Goal: Task Accomplishment & Management: Use online tool/utility

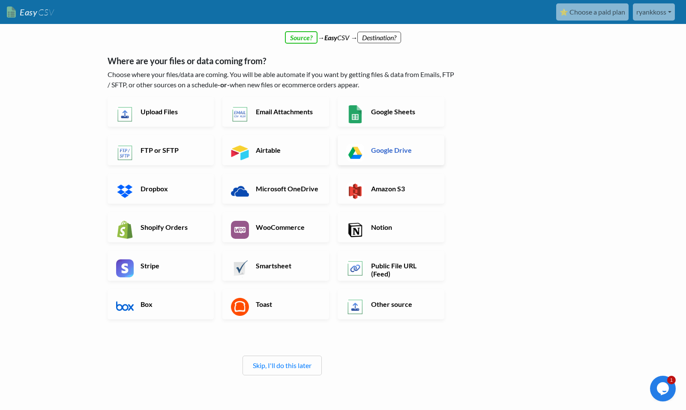
click at [400, 151] on h6 "Google Drive" at bounding box center [402, 150] width 67 height 8
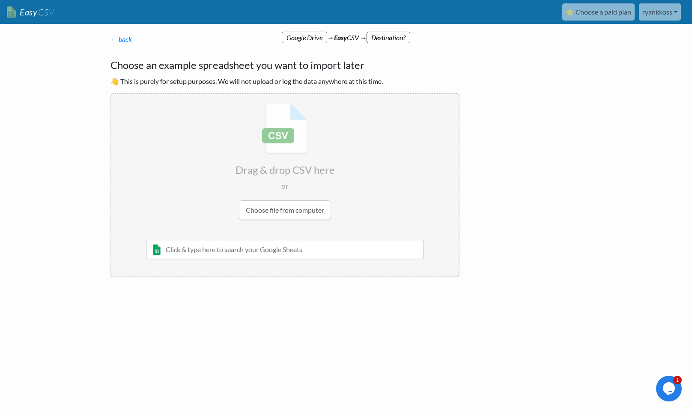
click at [292, 213] on input "file" at bounding box center [284, 161] width 347 height 135
type input "C:\fakepath\project.csv"
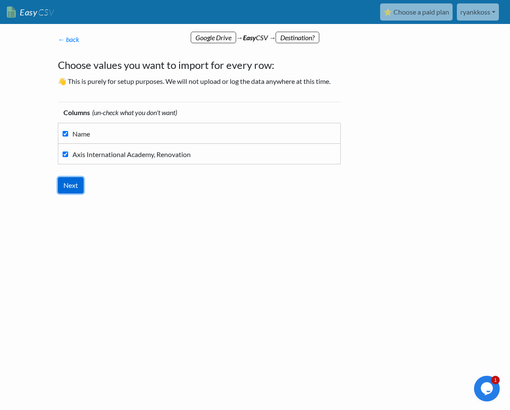
click at [75, 188] on input "Next" at bounding box center [71, 185] width 26 height 16
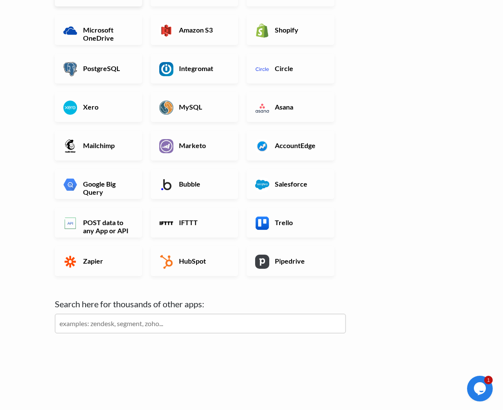
scroll to position [179, 0]
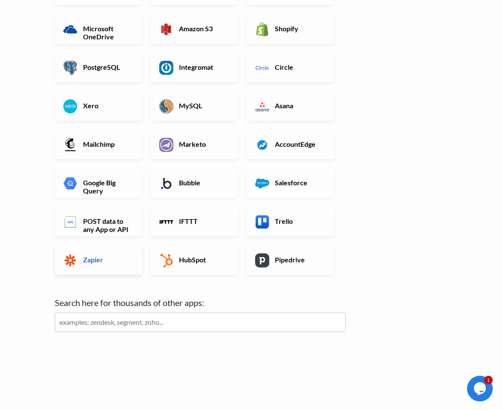
click at [107, 257] on h6 "Zapier" at bounding box center [107, 260] width 53 height 8
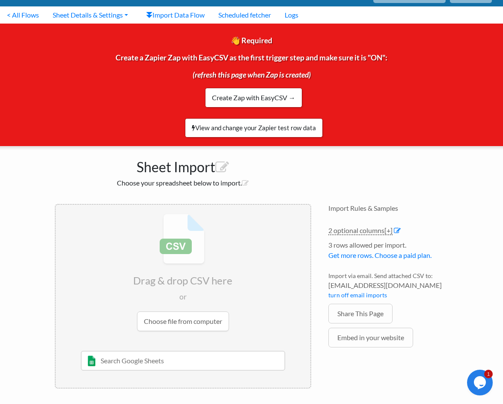
click at [356, 244] on li "3 rows allowed per import. Get more rows. Choose a paid plan." at bounding box center [388, 252] width 120 height 25
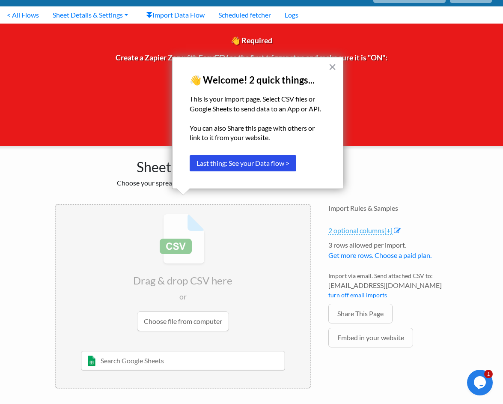
click at [360, 230] on link "2 optional columns [+]" at bounding box center [360, 230] width 64 height 9
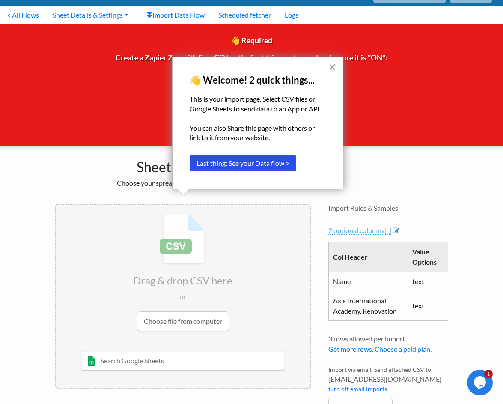
click at [360, 230] on link "2 optional columns [-]" at bounding box center [359, 230] width 63 height 9
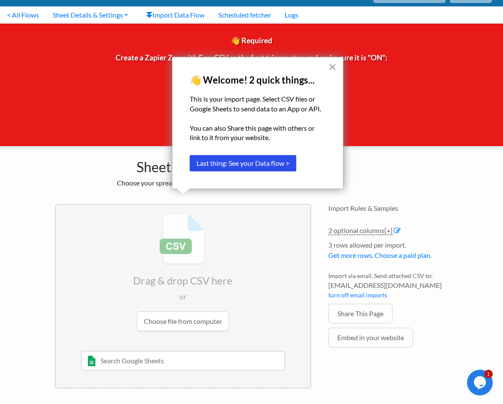
click at [332, 70] on button "×" at bounding box center [332, 67] width 8 height 14
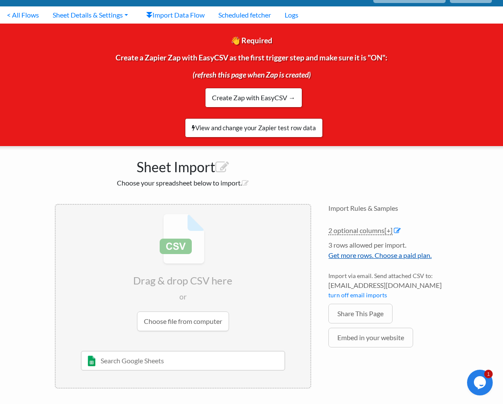
click at [360, 253] on link "Get more rows. Choose a paid plan." at bounding box center [379, 255] width 103 height 8
click at [247, 128] on link "View and change your Zapier test row data" at bounding box center [254, 127] width 138 height 19
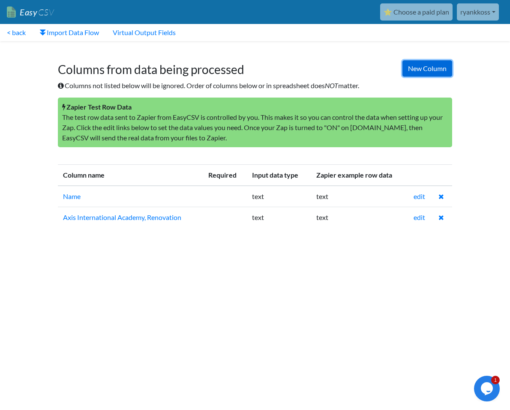
click at [414, 64] on link "New Column" at bounding box center [427, 68] width 50 height 16
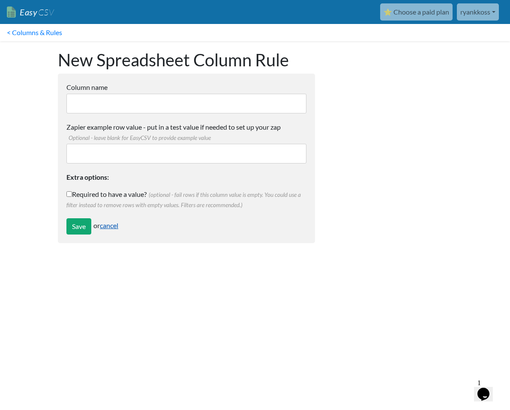
click at [107, 224] on link "cancel" at bounding box center [109, 225] width 18 height 8
click at [114, 227] on link "cancel" at bounding box center [109, 225] width 18 height 8
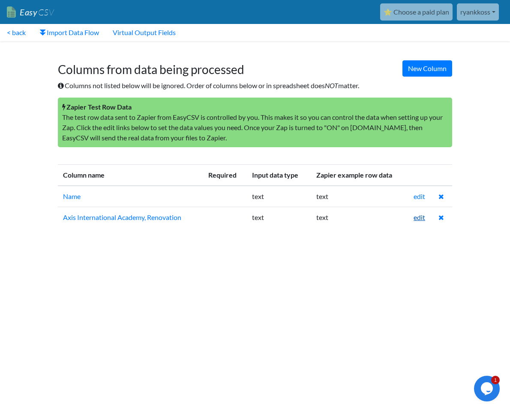
click at [418, 221] on link "edit" at bounding box center [419, 217] width 12 height 8
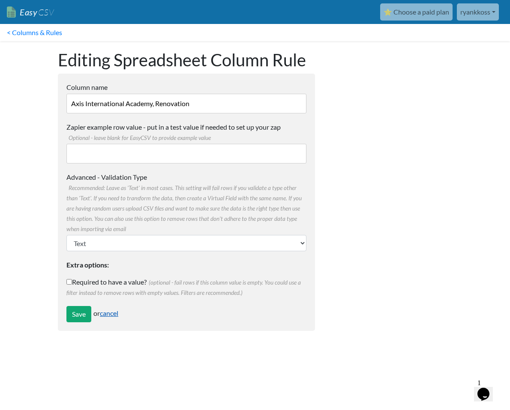
click at [111, 313] on link "cancel" at bounding box center [109, 313] width 18 height 8
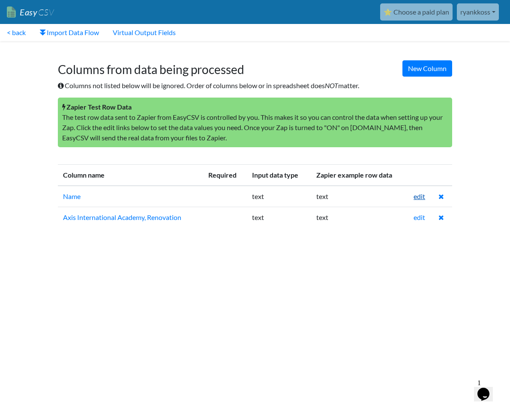
click at [420, 198] on link "edit" at bounding box center [419, 196] width 12 height 8
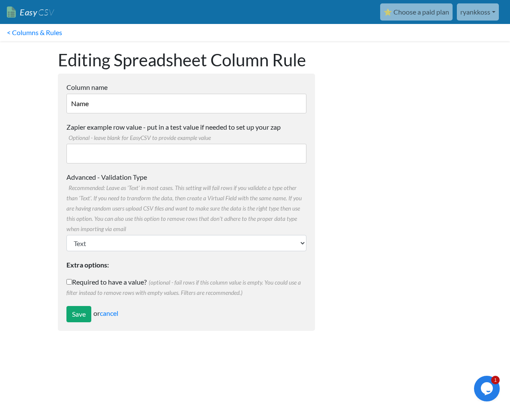
click at [146, 107] on input "Name" at bounding box center [186, 104] width 240 height 20
click at [143, 111] on input "Name" at bounding box center [186, 104] width 240 height 20
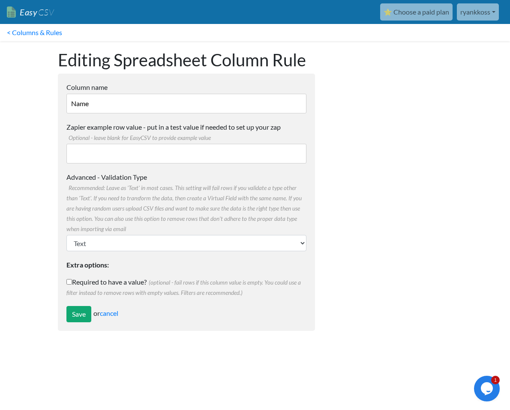
paste input "Project ID"
type input "Project ID"
click at [205, 161] on input "Zapier example row value - put in a test value if needed to set up your zap Opt…" at bounding box center [186, 154] width 240 height 20
paste input "6669905"
type input "6669905"
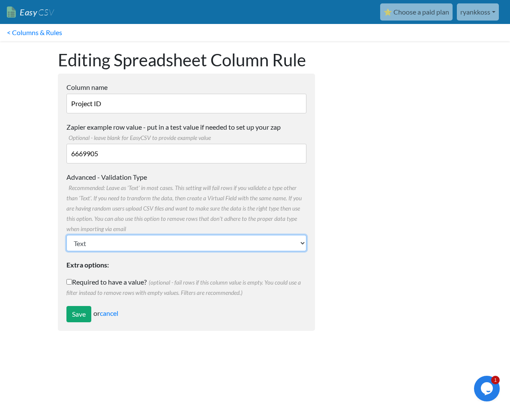
click at [112, 243] on select "Text Number (no decimals) Number (allow decimals) Date (mm/dd/yyyy) Date (dd/mm…" at bounding box center [186, 243] width 240 height 16
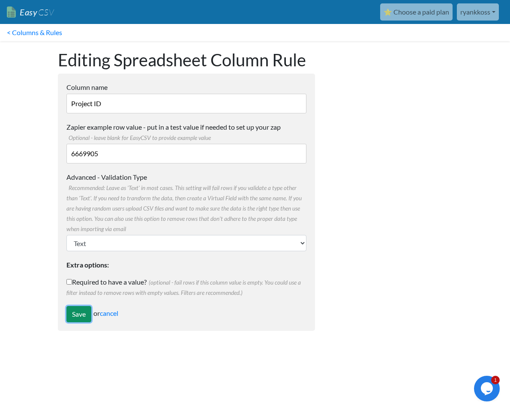
click at [82, 313] on input "Save" at bounding box center [78, 314] width 25 height 16
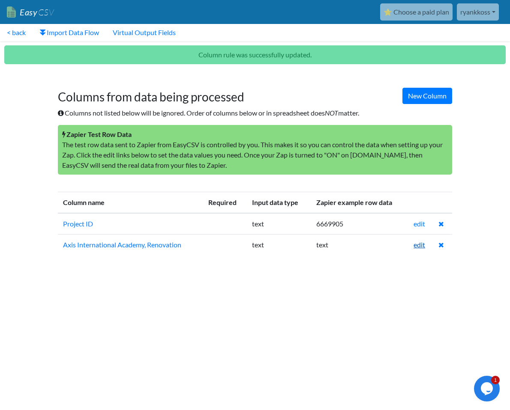
click at [420, 244] on link "edit" at bounding box center [419, 245] width 12 height 8
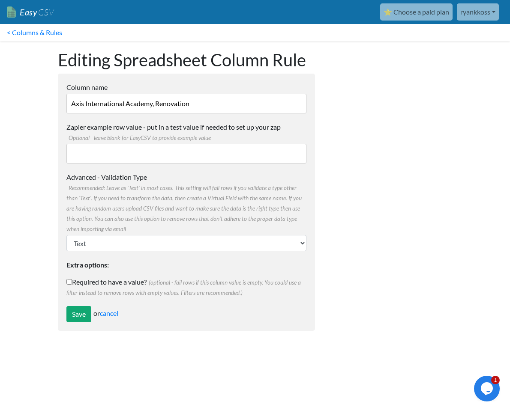
click at [164, 107] on input "Axis International Academy, Renovation" at bounding box center [186, 104] width 240 height 20
paste input "Project Title"
type input "Project Title"
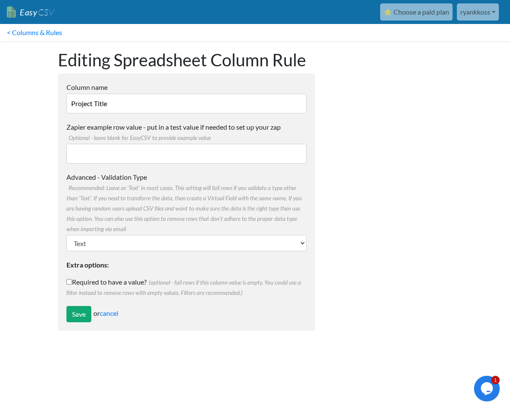
click at [117, 153] on input "Zapier example row value - put in a test value if needed to set up your zap Opt…" at bounding box center [186, 154] width 240 height 20
click at [170, 150] on input "Zapier example row value - put in a test value if needed to set up your zap Opt…" at bounding box center [186, 154] width 240 height 20
paste input "Axis International Academy, Renovation - All Trades"
type input "Axis International Academy, Renovation - All Trades"
click at [80, 313] on input "Save" at bounding box center [78, 314] width 25 height 16
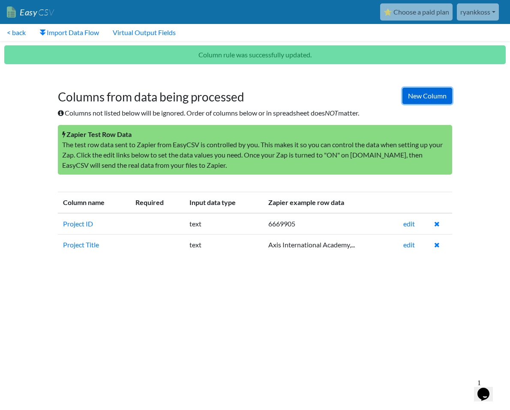
click at [432, 94] on link "New Column" at bounding box center [427, 96] width 50 height 16
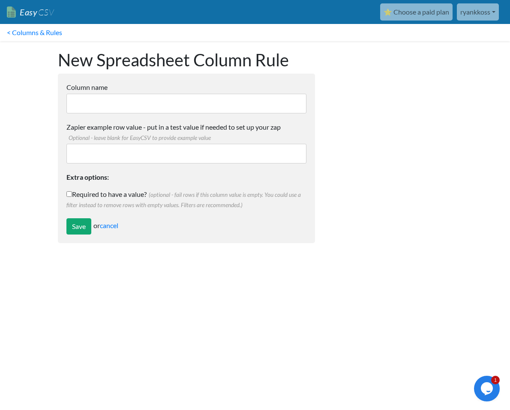
click at [101, 88] on label "Column name" at bounding box center [186, 87] width 240 height 10
click at [101, 94] on input "Column name" at bounding box center [186, 104] width 240 height 20
click at [100, 96] on input "Column name" at bounding box center [186, 104] width 240 height 20
paste input "Project Description"
type input "Project Description"
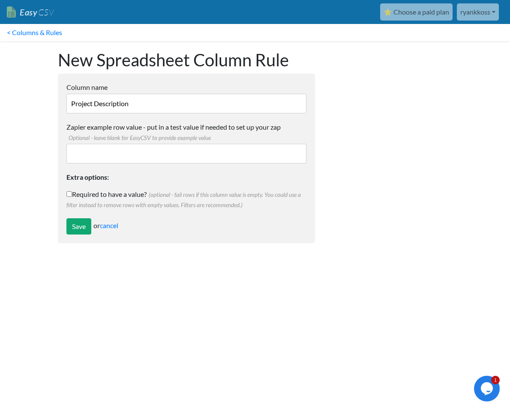
click at [157, 161] on input "Zapier example row value - put in a test value if needed to set up your zap Opt…" at bounding box center [186, 154] width 240 height 20
paste input "Roche Constructors is bidding on theAxis International Academyproject in [GEOGR…"
type input "Roche Constructors is bidding on theAxis International Academyproject in [GEOGR…"
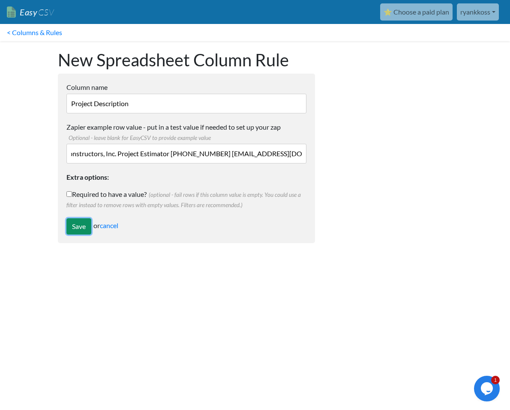
scroll to position [0, 0]
click at [75, 229] on input "Save" at bounding box center [78, 226] width 25 height 16
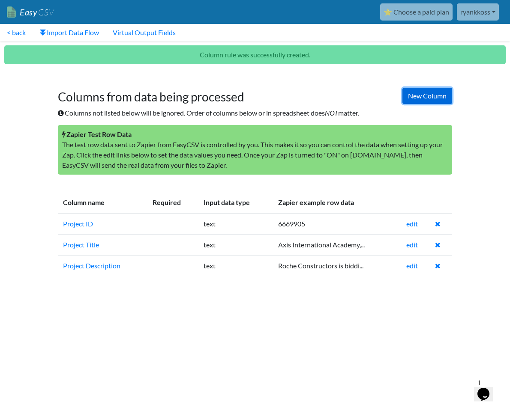
click at [436, 95] on link "New Column" at bounding box center [427, 96] width 50 height 16
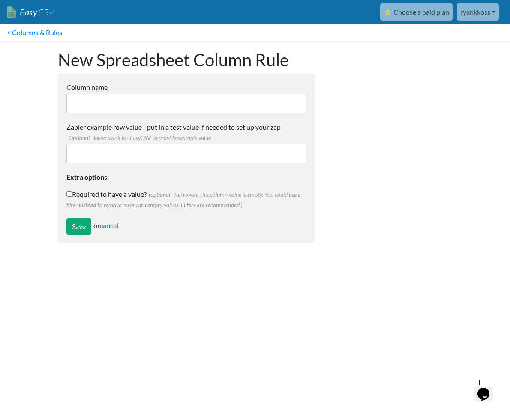
click at [105, 108] on input "Column name" at bounding box center [186, 104] width 240 height 20
paste input "Bid Date"
type input "Bid Date"
click at [135, 155] on input "Zapier example row value - put in a test value if needed to set up your zap Opt…" at bounding box center [186, 154] width 240 height 20
paste input "Oct 30, 2025"
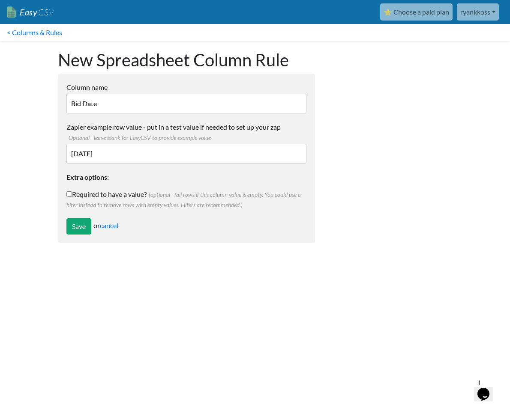
type input "Oct 30, 2025"
click at [80, 188] on form "Column name Bid Date Multiple Choice Options Value in the sheet will have to ex…" at bounding box center [186, 159] width 257 height 170
click at [121, 153] on input "Oct 30, 2025" at bounding box center [186, 154] width 240 height 20
click at [74, 229] on input "Save" at bounding box center [78, 226] width 25 height 16
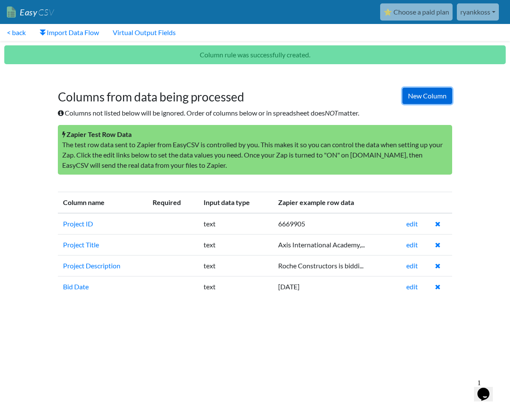
click at [428, 93] on link "New Column" at bounding box center [427, 96] width 50 height 16
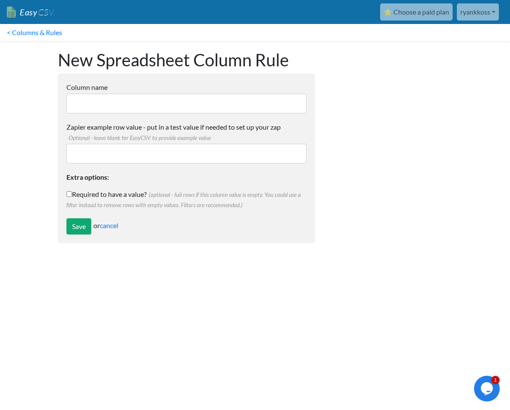
click at [118, 108] on input "Column name" at bounding box center [186, 104] width 240 height 20
paste input "Bid Date Time"
type input "Bid Date Time"
drag, startPoint x: 140, startPoint y: 151, endPoint x: 132, endPoint y: 159, distance: 10.9
click at [139, 151] on input "Zapier example row value - put in a test value if needed to set up your zap Opt…" at bounding box center [186, 154] width 240 height 20
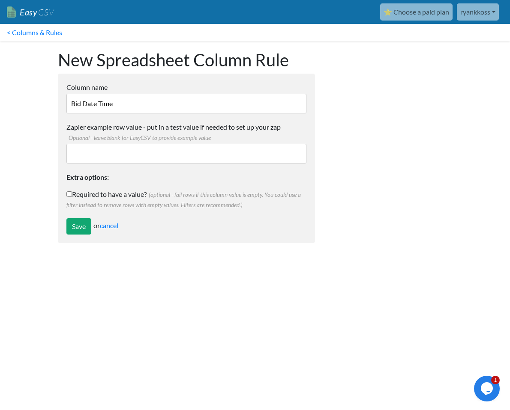
paste input "5:00 PM MT"
type input "5:00 PM MT"
click at [76, 227] on input "Save" at bounding box center [78, 226] width 25 height 16
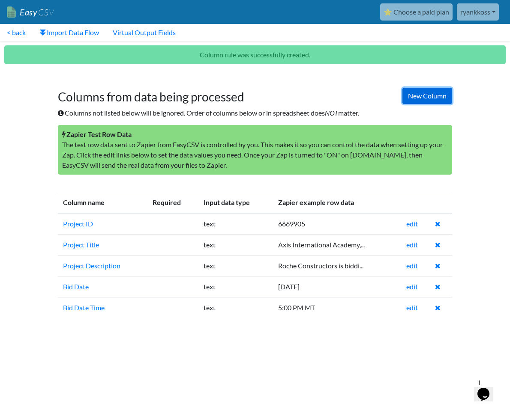
click at [417, 97] on link "New Column" at bounding box center [427, 96] width 50 height 16
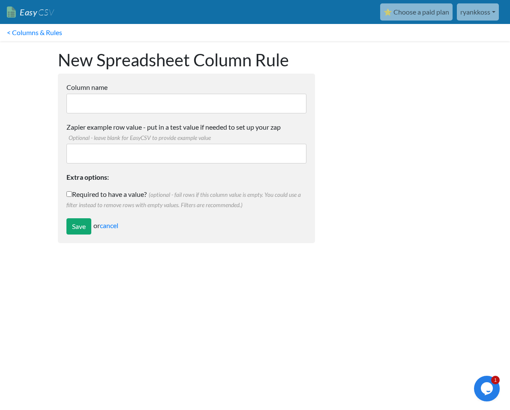
drag, startPoint x: 113, startPoint y: 101, endPoint x: 120, endPoint y: 106, distance: 8.3
click at [118, 104] on input "Column name" at bounding box center [186, 104] width 240 height 20
paste input "Project Status"
type input "Project Status"
click at [145, 151] on input "Zapier example row value - put in a test value if needed to set up your zap Opt…" at bounding box center [186, 154] width 240 height 20
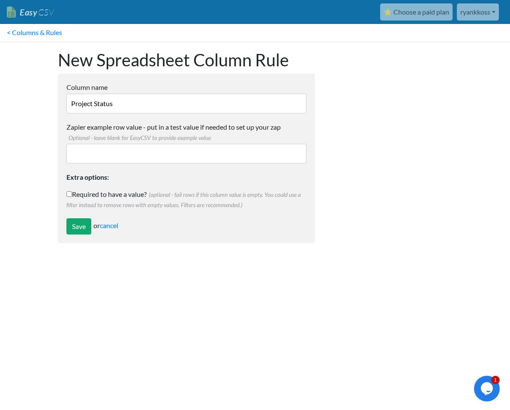
paste input "Sub-Bidding"
type input "Sub-Bidding"
click at [77, 231] on input "Save" at bounding box center [78, 226] width 25 height 16
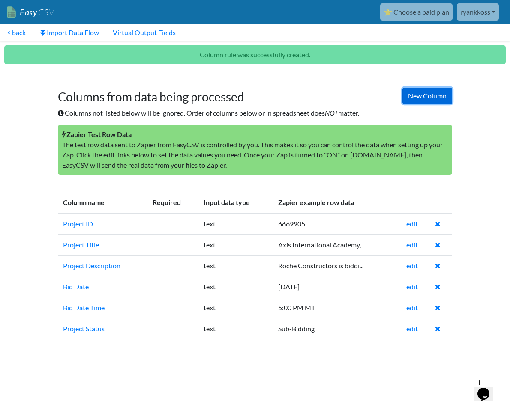
click at [414, 98] on link "New Column" at bounding box center [427, 96] width 50 height 16
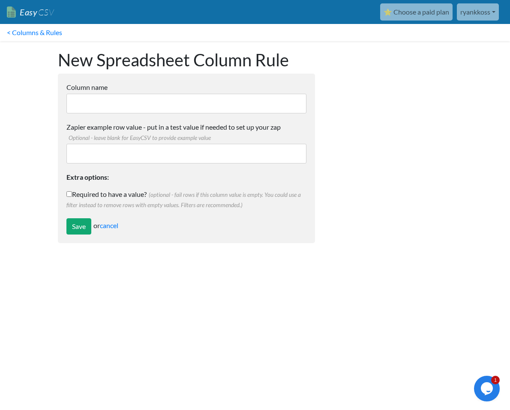
click at [114, 112] on input "Column name" at bounding box center [186, 104] width 240 height 20
paste input "Project Value"
type input "Project Value"
click at [149, 152] on input "Zapier example row value - put in a test value if needed to set up your zap Opt…" at bounding box center [186, 154] width 240 height 20
paste input "$ -"
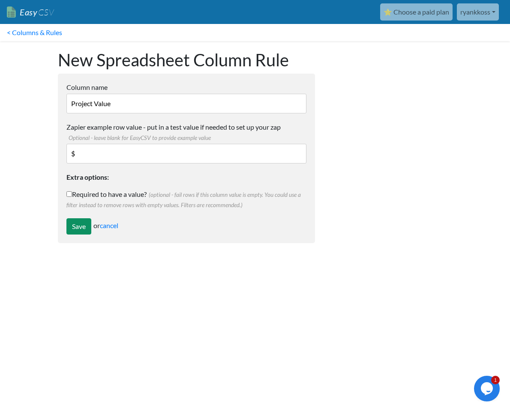
type input "$"
click at [78, 224] on input "Save" at bounding box center [78, 226] width 25 height 16
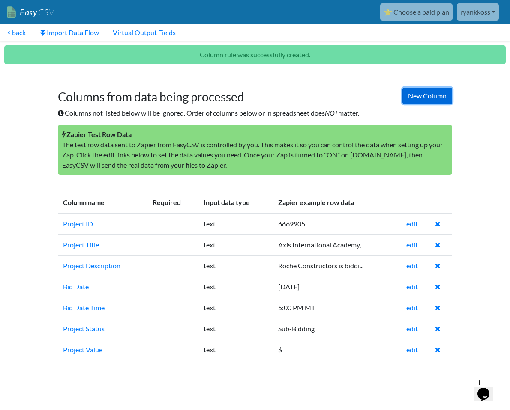
click at [432, 93] on link "New Column" at bounding box center [427, 96] width 50 height 16
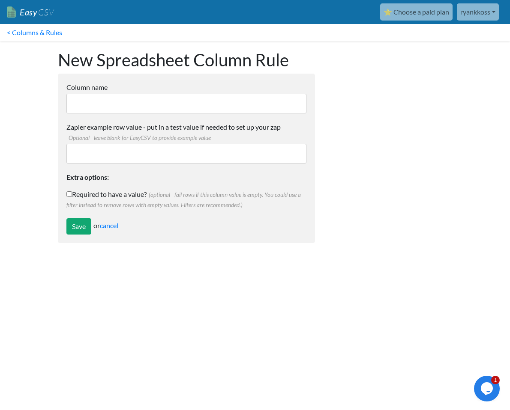
drag, startPoint x: 114, startPoint y: 101, endPoint x: 116, endPoint y: 113, distance: 12.2
click at [114, 103] on input "Column name" at bounding box center [186, 104] width 240 height 20
paste input "Project Types"
type input "Project Types"
click at [170, 158] on input "Zapier example row value - put in a test value if needed to set up your zap Opt…" at bounding box center [186, 154] width 240 height 20
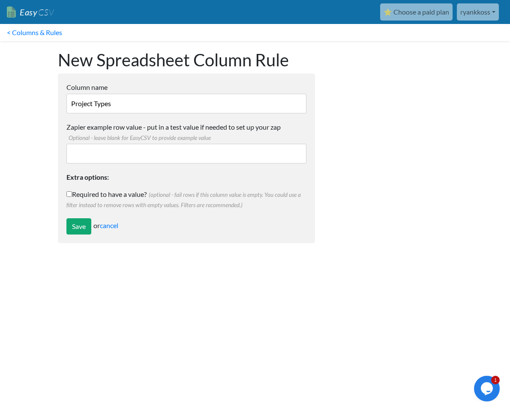
paste input "Renovation"
type input "Renovation"
click at [78, 223] on input "Save" at bounding box center [78, 226] width 25 height 16
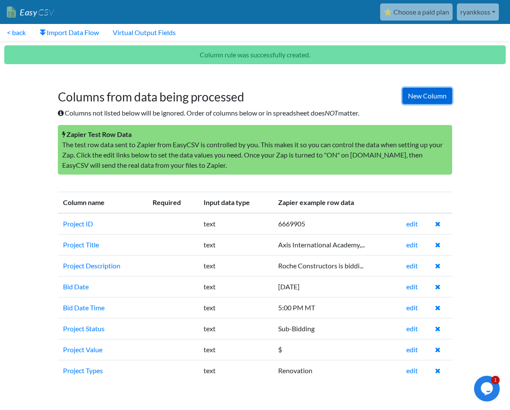
click at [423, 88] on link "New Column" at bounding box center [427, 96] width 50 height 16
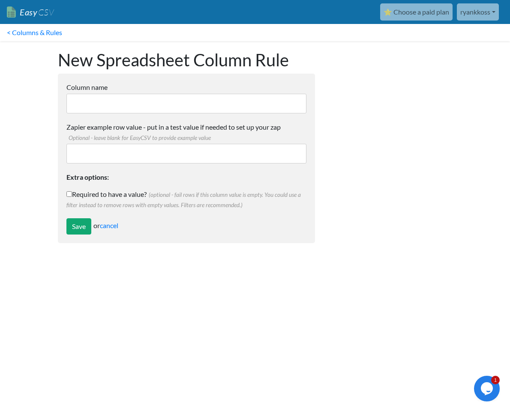
paste input "Trades"
drag, startPoint x: 134, startPoint y: 102, endPoint x: 223, endPoint y: 120, distance: 90.1
click at [145, 110] on input "Trades" at bounding box center [186, 104] width 240 height 20
type input "Trades"
drag, startPoint x: 200, startPoint y: 144, endPoint x: 194, endPoint y: 145, distance: 7.0
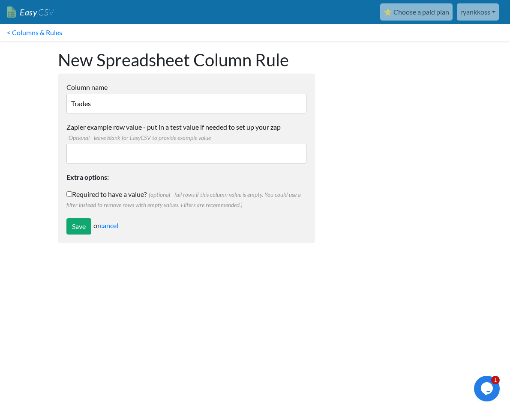
click at [200, 144] on input "Zapier example row value - put in a test value if needed to set up your zap Opt…" at bounding box center [186, 154] width 240 height 20
paste input "Site Demolition, Mechanical Contractor, Testing, Adjusting, and Balancing, MECH…"
type input "Site Demolition, Mechanical Contractor, Testing, Adjusting, and Balancing, MECH…"
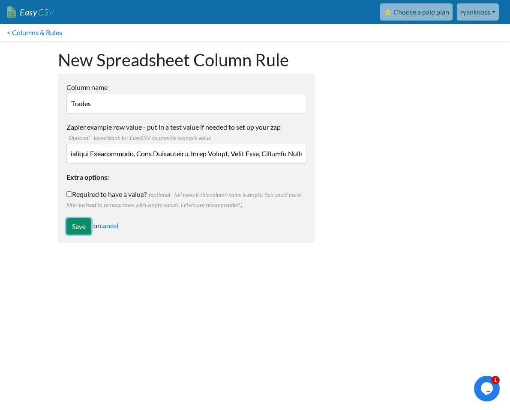
scroll to position [0, 0]
click at [73, 222] on input "Save" at bounding box center [78, 226] width 25 height 16
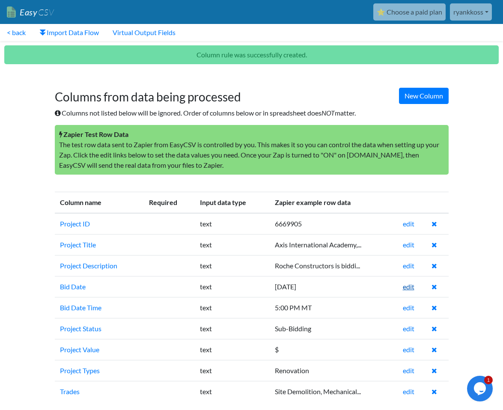
scroll to position [7, 0]
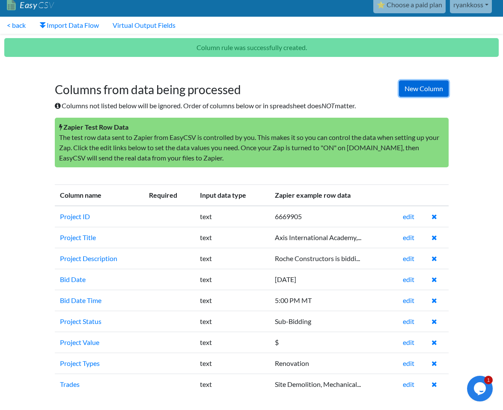
click at [412, 91] on link "New Column" at bounding box center [424, 88] width 50 height 16
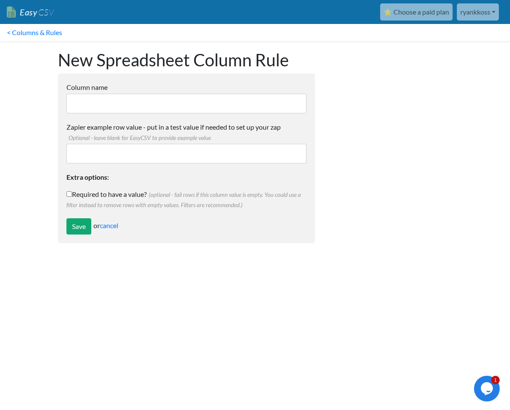
click at [140, 100] on input "Column name" at bounding box center [186, 104] width 240 height 20
paste input "Project Category"
type input "Project Category"
drag, startPoint x: 102, startPoint y: 160, endPoint x: 100, endPoint y: 178, distance: 18.5
click at [98, 160] on input "Zapier example row value - put in a test value if needed to set up your zap Opt…" at bounding box center [186, 154] width 240 height 20
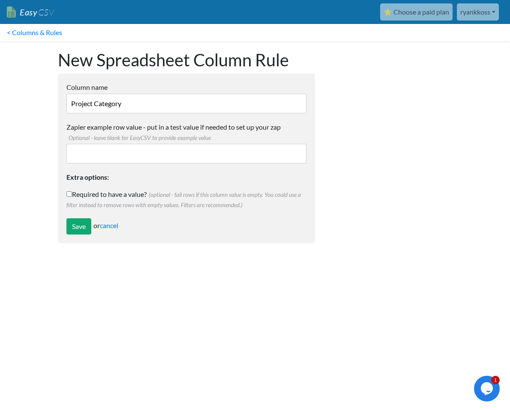
paste input "Construction"
type input "Construction"
click at [80, 227] on input "Save" at bounding box center [78, 226] width 25 height 16
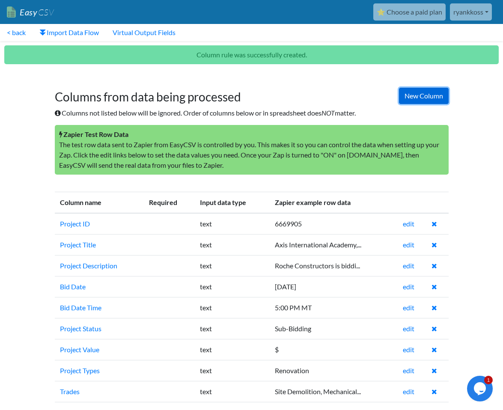
click at [400, 92] on link "New Column" at bounding box center [424, 96] width 50 height 16
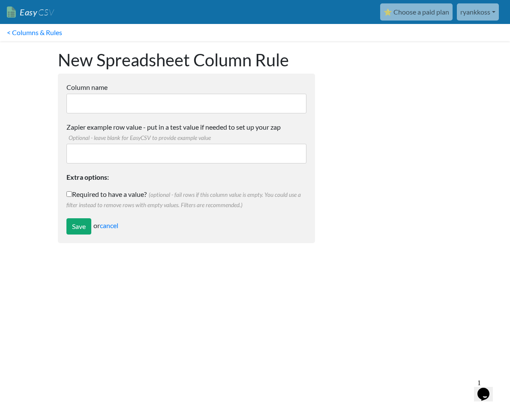
drag, startPoint x: 121, startPoint y: 103, endPoint x: 146, endPoint y: 113, distance: 26.7
click at [121, 103] on input "Column name" at bounding box center [186, 104] width 240 height 20
paste input "Address"
type input "Address"
drag, startPoint x: 173, startPoint y: 149, endPoint x: 152, endPoint y: 155, distance: 22.6
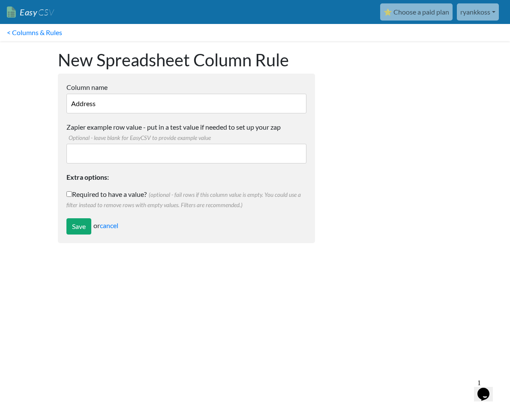
click at [173, 149] on input "Zapier example row value - put in a test value if needed to set up your zap Opt…" at bounding box center [186, 154] width 240 height 20
paste input "3939 Automation Way"
type input "3939 Automation Way"
click at [80, 226] on input "Save" at bounding box center [78, 226] width 25 height 16
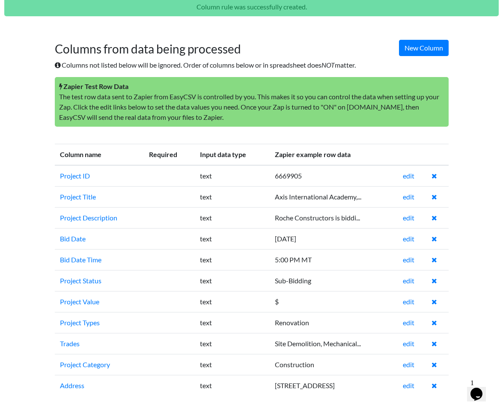
scroll to position [49, 0]
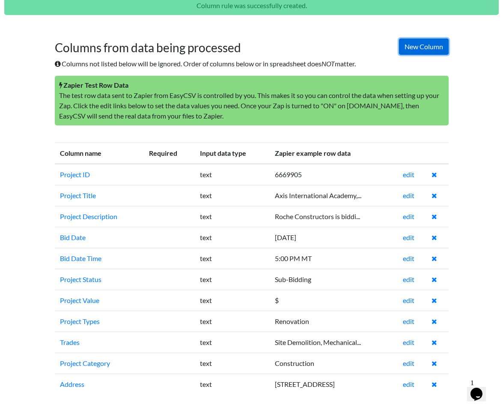
click at [418, 50] on link "New Column" at bounding box center [424, 47] width 50 height 16
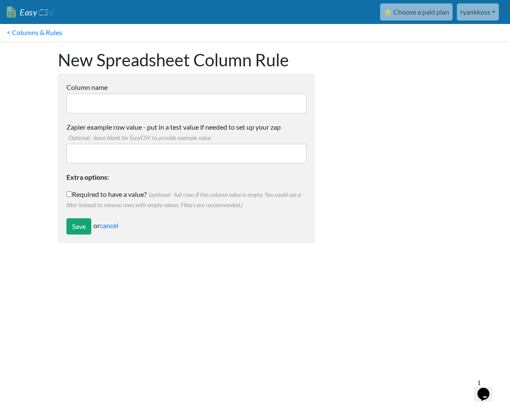
click at [146, 101] on input "Column name" at bounding box center [186, 104] width 240 height 20
paste input "City"
type input "City"
drag, startPoint x: 143, startPoint y: 163, endPoint x: 134, endPoint y: 162, distance: 8.2
click at [143, 163] on input "Zapier example row value - put in a test value if needed to set up your zap Opt…" at bounding box center [186, 154] width 240 height 20
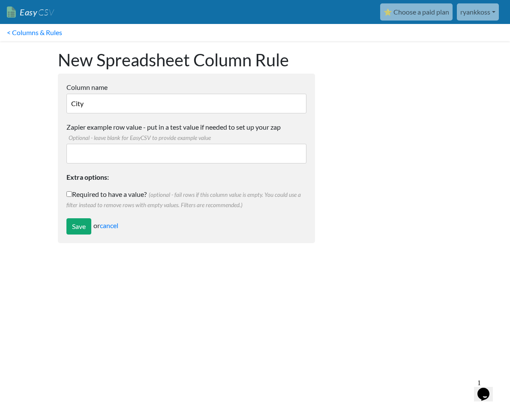
paste input "[GEOGRAPHIC_DATA][PERSON_NAME]"
type input "[GEOGRAPHIC_DATA][PERSON_NAME]"
click at [77, 228] on input "Save" at bounding box center [78, 226] width 25 height 16
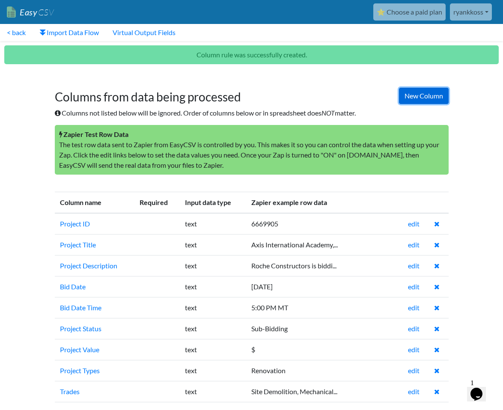
click at [408, 95] on link "New Column" at bounding box center [424, 96] width 50 height 16
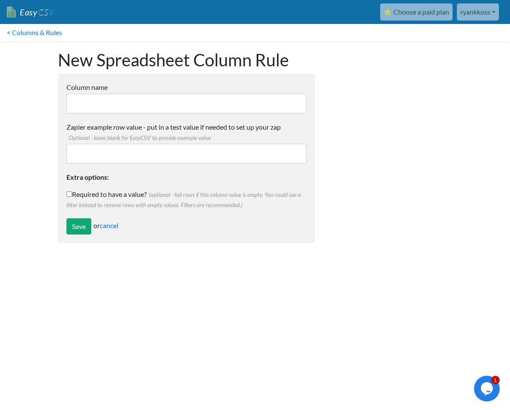
click at [113, 97] on input "Column name" at bounding box center [186, 104] width 240 height 20
paste input "State"
type input "State"
drag, startPoint x: 181, startPoint y: 144, endPoint x: 176, endPoint y: 144, distance: 4.7
click at [179, 144] on input "Zapier example row value - put in a test value if needed to set up your zap Opt…" at bounding box center [186, 154] width 240 height 20
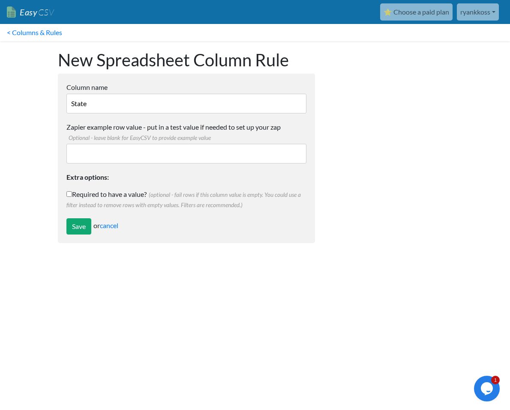
paste input "CO"
type input "CO"
click at [72, 225] on input "Save" at bounding box center [78, 226] width 25 height 16
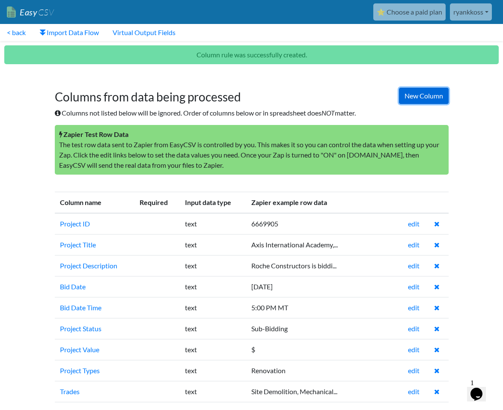
click at [433, 95] on link "New Column" at bounding box center [424, 96] width 50 height 16
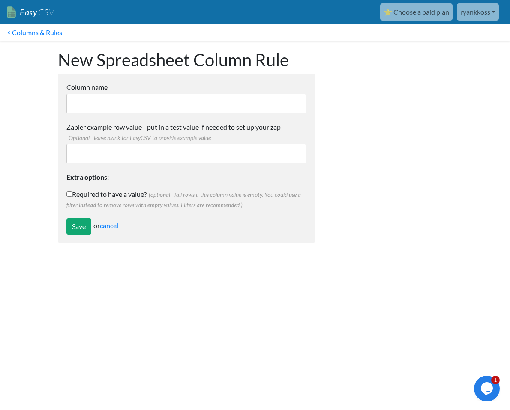
click at [89, 115] on form "Column name Multiple Choice Options Value in the sheet will have to exact match…" at bounding box center [186, 159] width 257 height 170
click at [89, 107] on input "Column name" at bounding box center [186, 104] width 240 height 20
paste input "ZIP"
type input "ZIP"
click at [118, 152] on input "Zapier example row value - put in a test value if needed to set up your zap Opt…" at bounding box center [186, 154] width 240 height 20
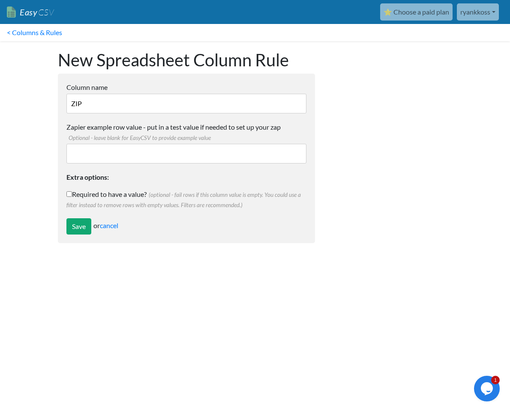
paste input "80525"
type input "80525"
click at [75, 231] on input "Save" at bounding box center [78, 226] width 25 height 16
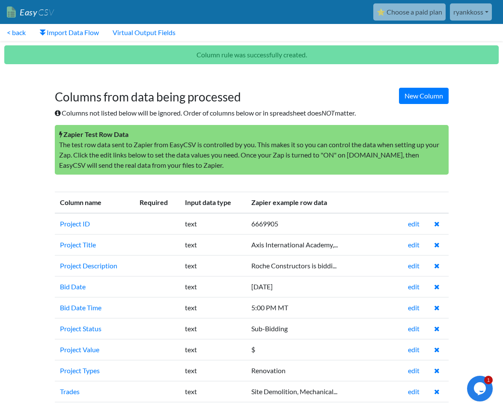
click at [391, 98] on h1 "Columns from data being processed" at bounding box center [252, 92] width 394 height 23
click at [413, 92] on link "New Column" at bounding box center [424, 96] width 50 height 16
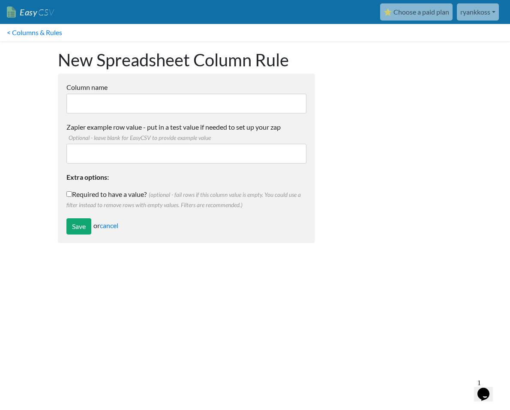
click at [111, 103] on input "Column name" at bounding box center [186, 104] width 240 height 20
paste input "County"
type input "County"
click at [144, 160] on input "Zapier example row value - put in a test value if needed to set up your zap Opt…" at bounding box center [186, 154] width 240 height 20
paste input "Larimer"
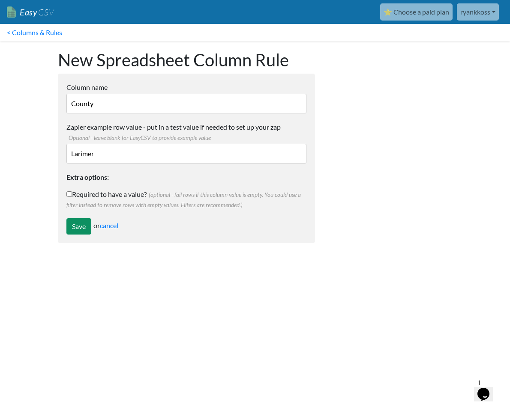
type input "Larimer"
click at [81, 227] on input "Save" at bounding box center [78, 226] width 25 height 16
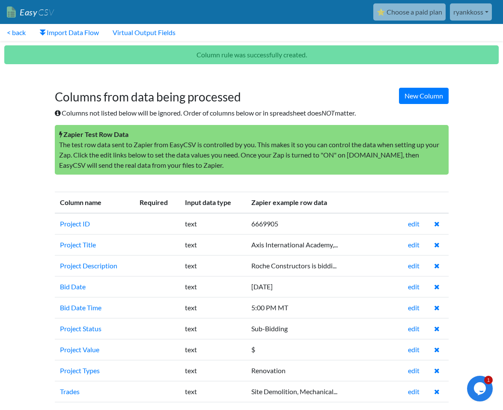
click at [402, 105] on div "New Column Columns from data being processed Columns not listed below will be i…" at bounding box center [251, 128] width 411 height 110
click at [410, 99] on link "New Column" at bounding box center [424, 96] width 50 height 16
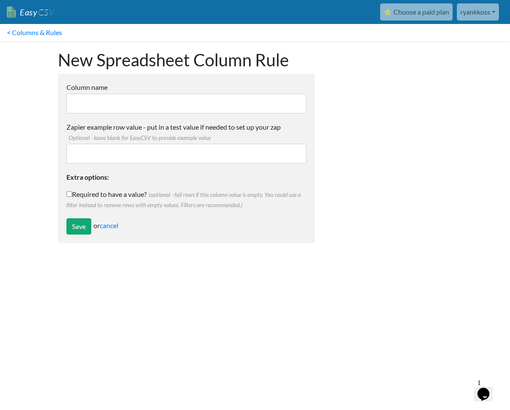
click at [160, 104] on input "Column name" at bounding box center [186, 104] width 240 height 20
paste input "Coordinates"
type input "Coordinates"
click at [170, 157] on input "Zapier example row value - put in a test value if needed to set up your zap Opt…" at bounding box center [186, 154] width 240 height 20
paste input "40.534100, -105.043000"
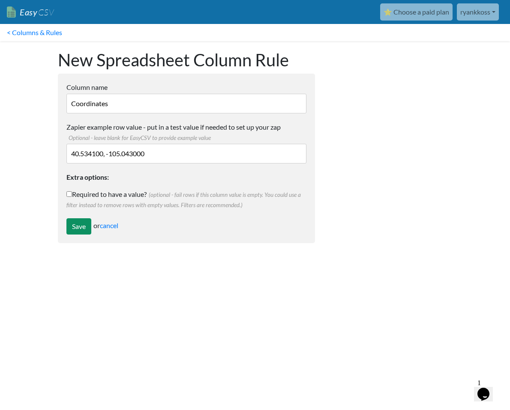
type input "40.534100, -105.043000"
click at [72, 234] on input "Save" at bounding box center [78, 226] width 25 height 16
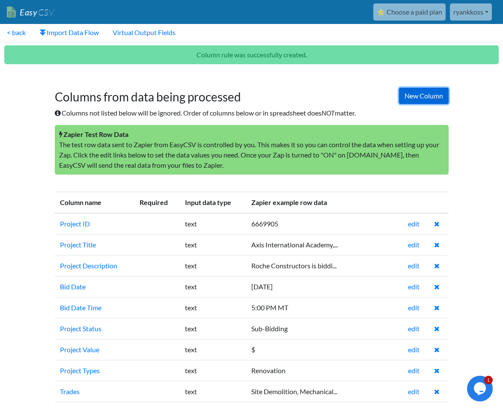
click at [423, 97] on link "New Column" at bounding box center [424, 96] width 50 height 16
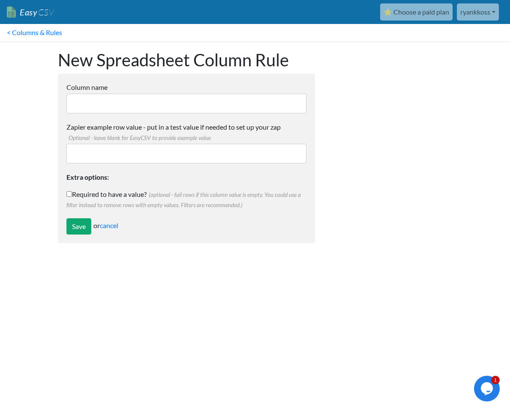
click at [111, 107] on input "Column name" at bounding box center [186, 104] width 240 height 20
paste input "CSI Codes"
type input "CSI Codes"
drag, startPoint x: 159, startPoint y: 148, endPoint x: 150, endPoint y: 156, distance: 12.1
click at [159, 148] on input "Zapier example row value - put in a test value if needed to set up your zap Opt…" at bounding box center [186, 154] width 240 height 20
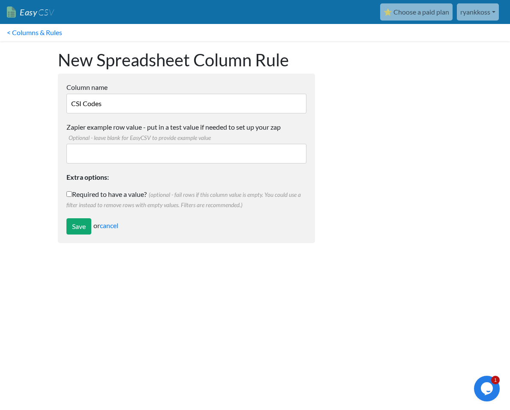
paste input "01730 Execution, 024113 Selective Site Demolition, 024116.13 Building Demolitio…"
type input "01730 Execution, 024113 Selective Site Demolition, 024116.13 Building Demolitio…"
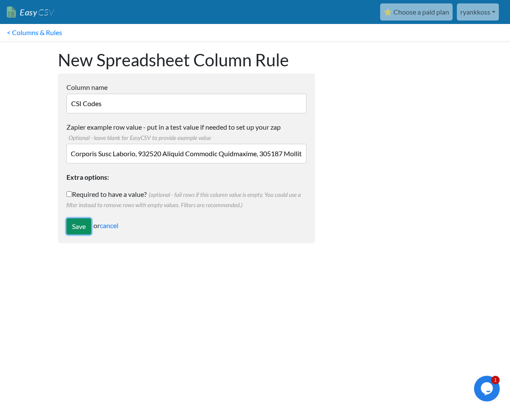
scroll to position [0, 0]
click at [77, 223] on input "Save" at bounding box center [78, 226] width 25 height 16
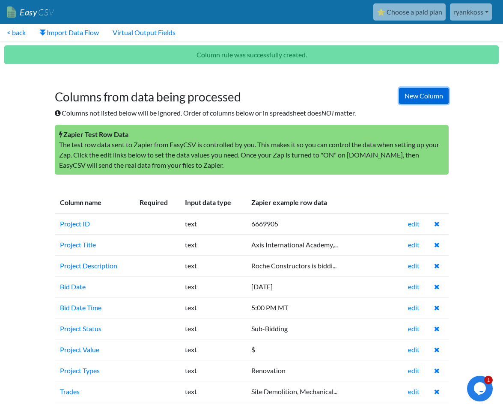
click at [414, 96] on link "New Column" at bounding box center [424, 96] width 50 height 16
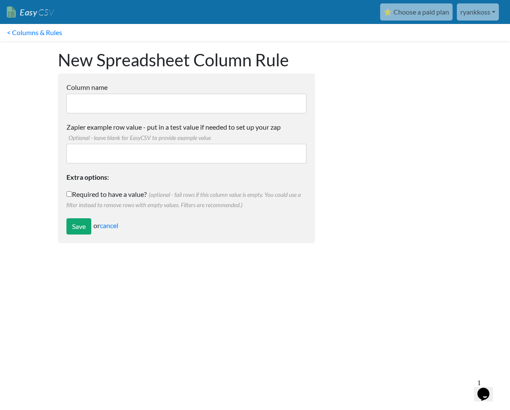
click at [207, 107] on input "Column name" at bounding box center [186, 104] width 240 height 20
paste input "Inviting Company Name"
type input "Inviting Company Name"
drag, startPoint x: 169, startPoint y: 161, endPoint x: 162, endPoint y: 161, distance: 7.3
click at [167, 161] on input "Zapier example row value - put in a test value if needed to set up your zap Opt…" at bounding box center [186, 154] width 240 height 20
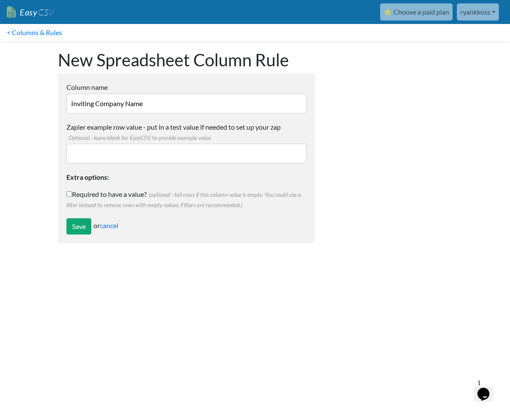
paste input "Roche Constructors, Inc."
type input "Roche Constructors, Inc."
click at [70, 223] on input "Save" at bounding box center [78, 226] width 25 height 16
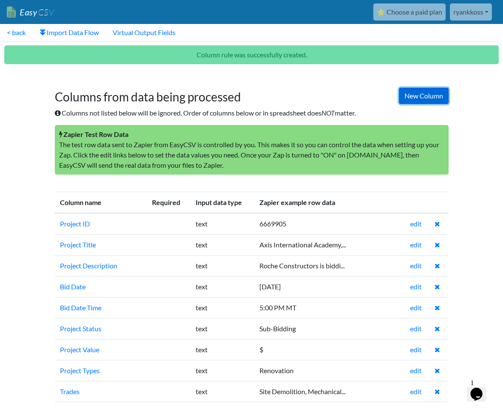
click at [411, 93] on link "New Column" at bounding box center [424, 96] width 50 height 16
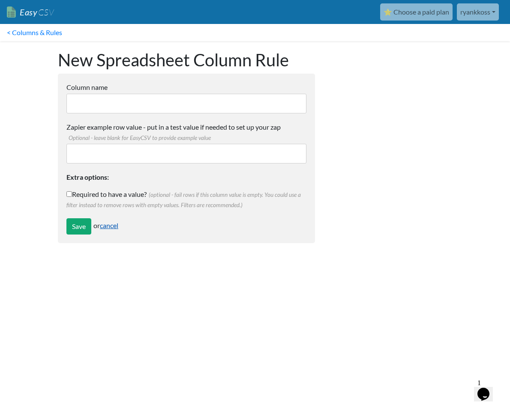
click at [115, 224] on link "cancel" at bounding box center [109, 225] width 18 height 8
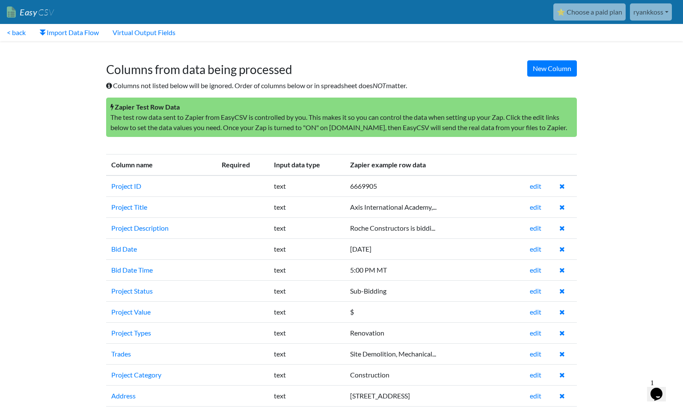
click at [247, 114] on p "Zapier Test Row Data The test row data sent to Zapier from EasyCSV is controlle…" at bounding box center [341, 117] width 471 height 39
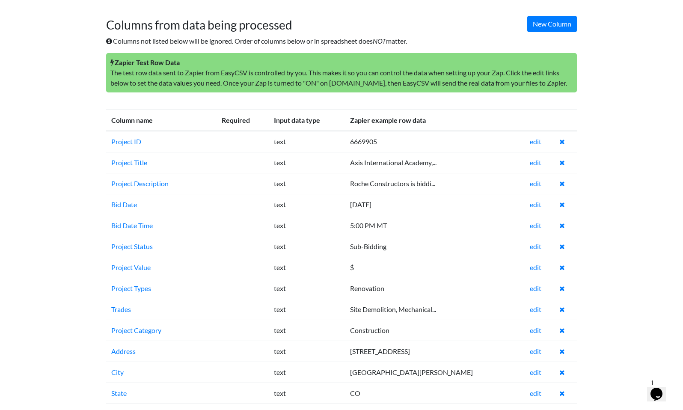
scroll to position [158, 0]
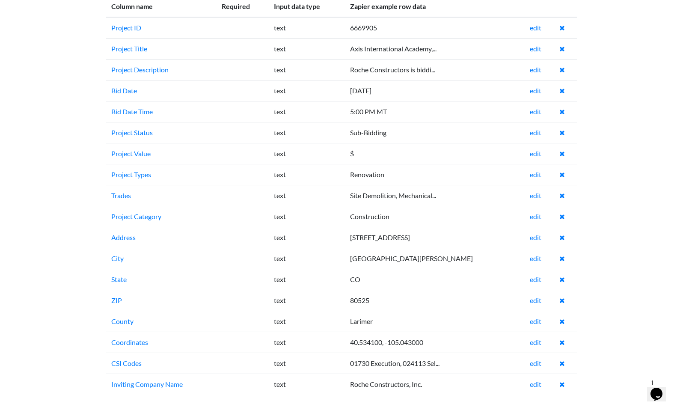
click at [439, 402] on div "Column name Required Input data type Zapier example row data Project ID text 66…" at bounding box center [342, 198] width 488 height 423
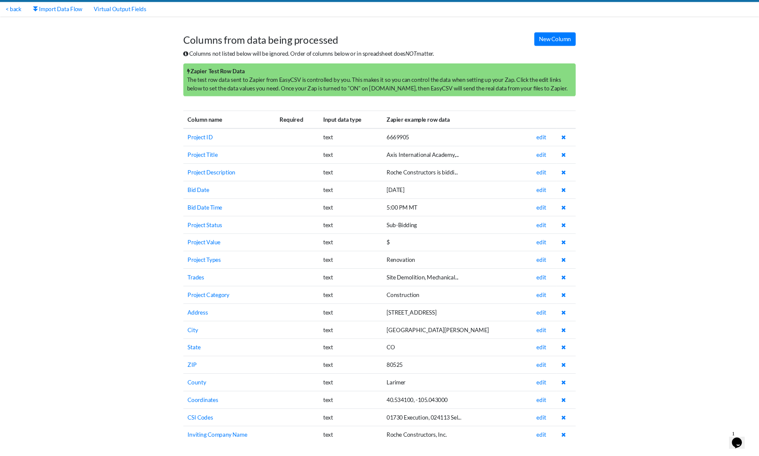
scroll to position [0, 0]
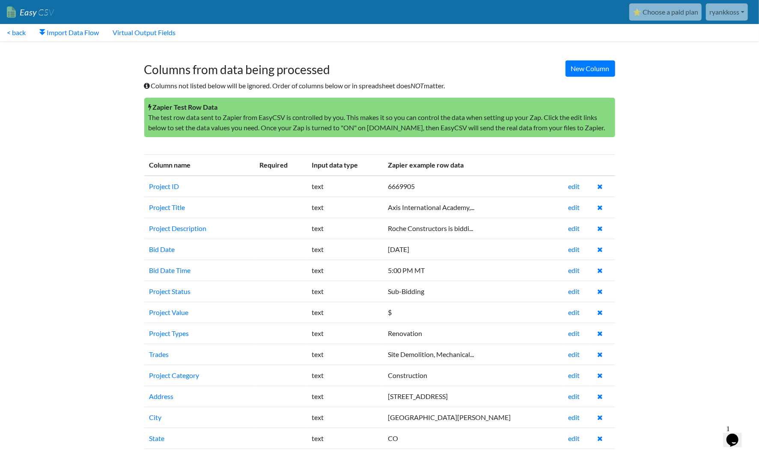
click at [423, 74] on h1 "Columns from data being processed" at bounding box center [379, 65] width 471 height 23
click at [18, 32] on link "< back" at bounding box center [16, 32] width 33 height 17
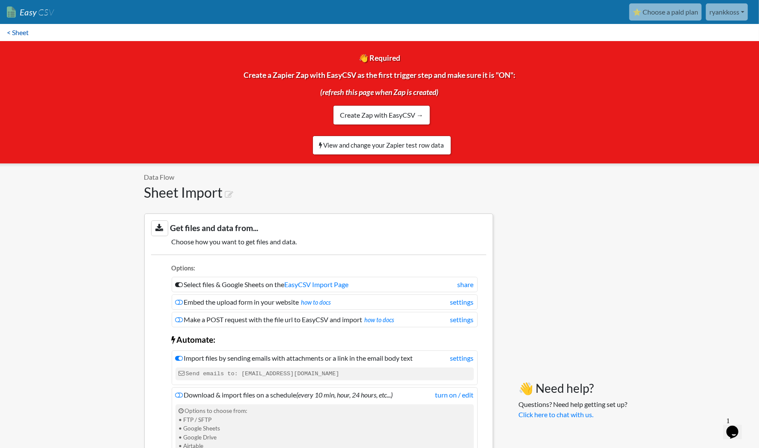
click at [18, 33] on link "< Sheet" at bounding box center [18, 32] width 36 height 17
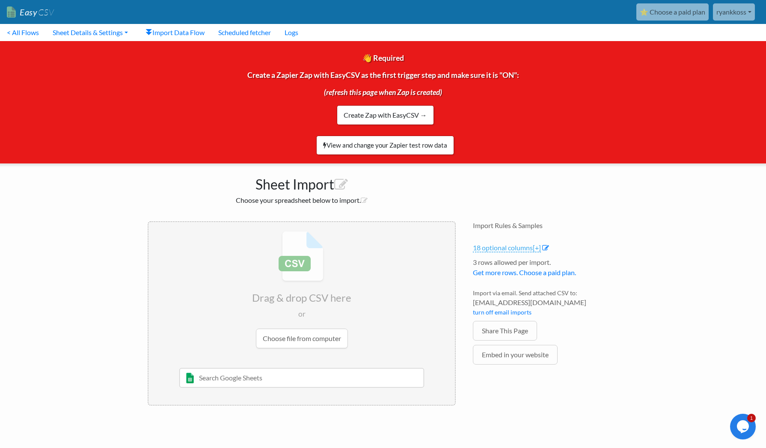
click at [540, 251] on span "[+]" at bounding box center [537, 248] width 8 height 8
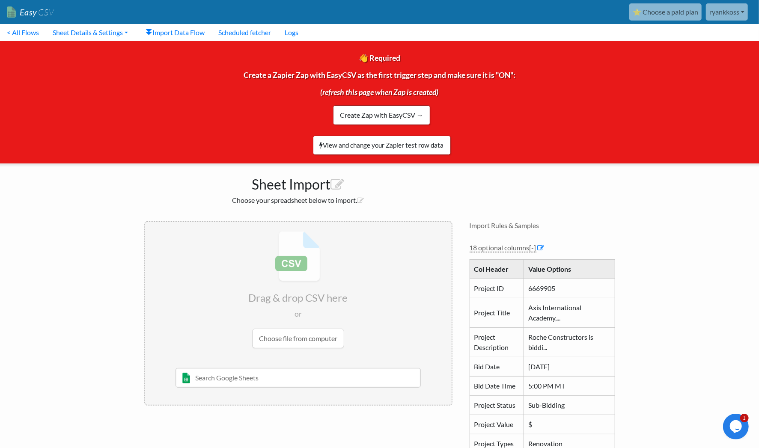
click at [291, 341] on input "file" at bounding box center [298, 289] width 307 height 135
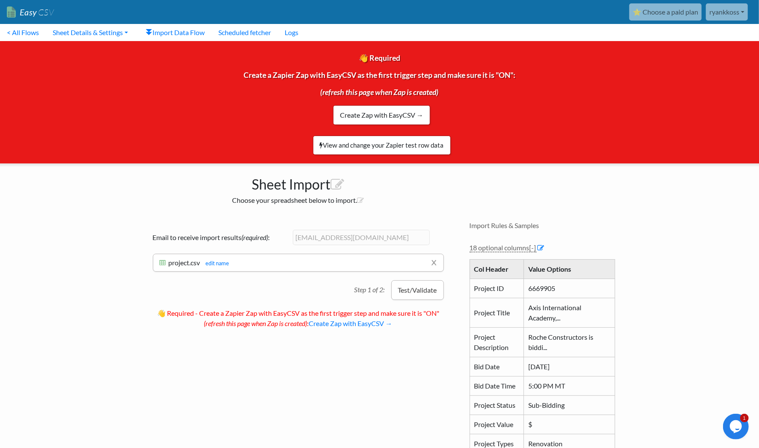
click at [412, 293] on button "Test/Validate" at bounding box center [417, 290] width 53 height 20
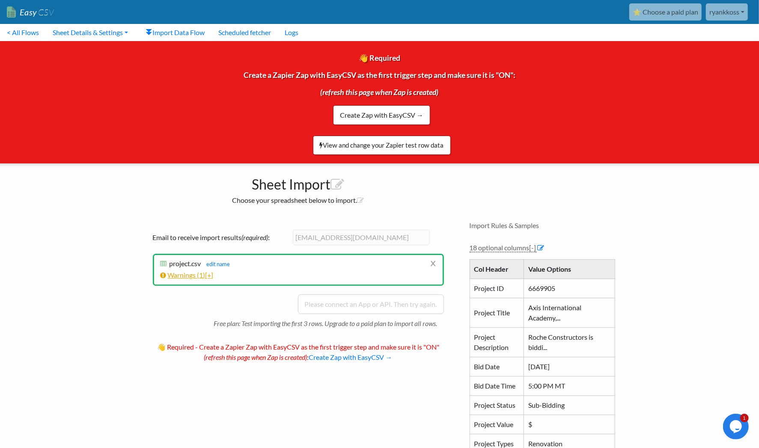
click at [211, 276] on span "[+]" at bounding box center [210, 275] width 8 height 8
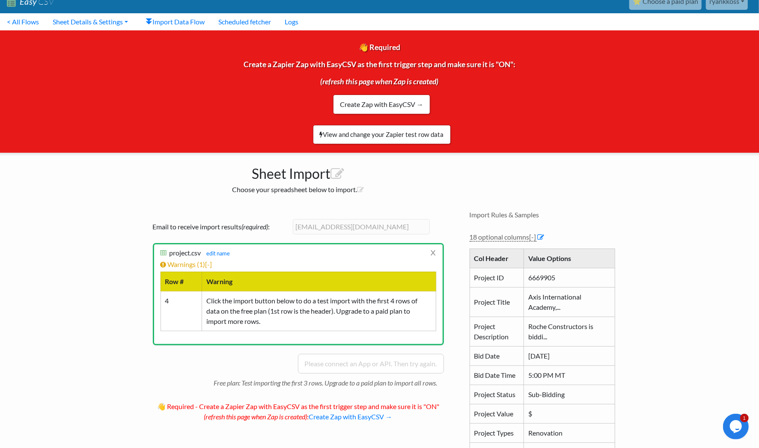
scroll to position [48, 0]
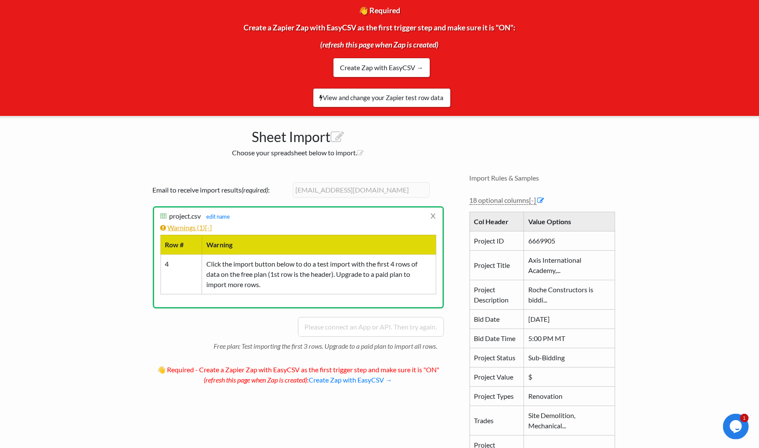
click at [212, 229] on span "[-]" at bounding box center [209, 228] width 7 height 8
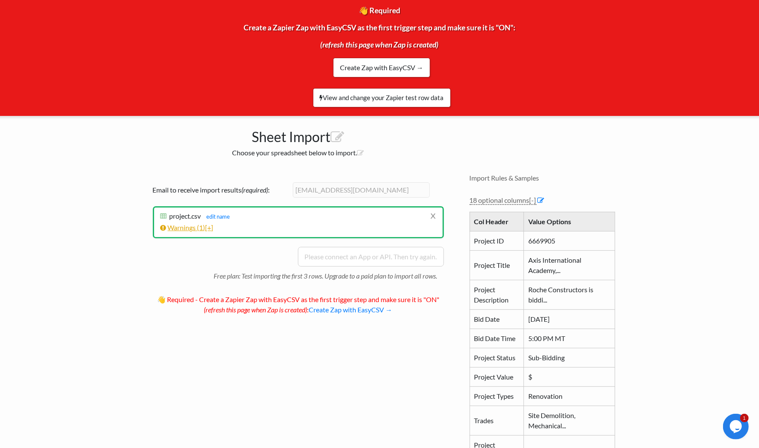
click at [212, 229] on span "[+]" at bounding box center [210, 228] width 8 height 8
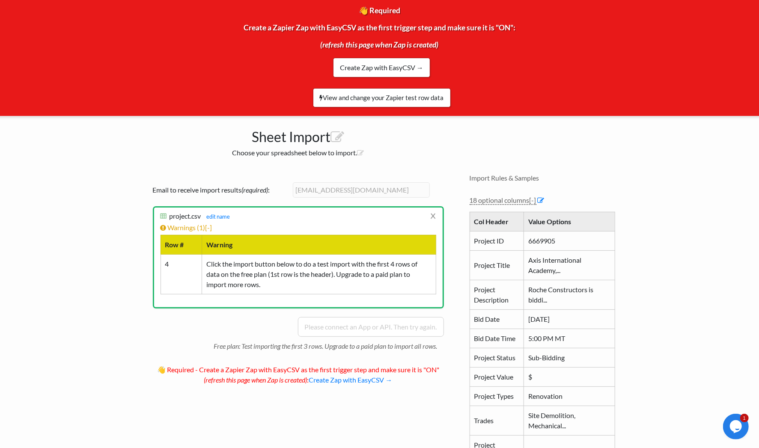
click at [265, 287] on td "Click the import button below to do a test import with the first 4 rows of data…" at bounding box center [319, 274] width 234 height 40
click at [372, 70] on link "Create Zap with EasyCSV →" at bounding box center [381, 68] width 97 height 20
click at [386, 74] on link "Create Zap with EasyCSV →" at bounding box center [381, 68] width 97 height 20
click at [367, 104] on link "View and change your Zapier test row data" at bounding box center [382, 97] width 138 height 19
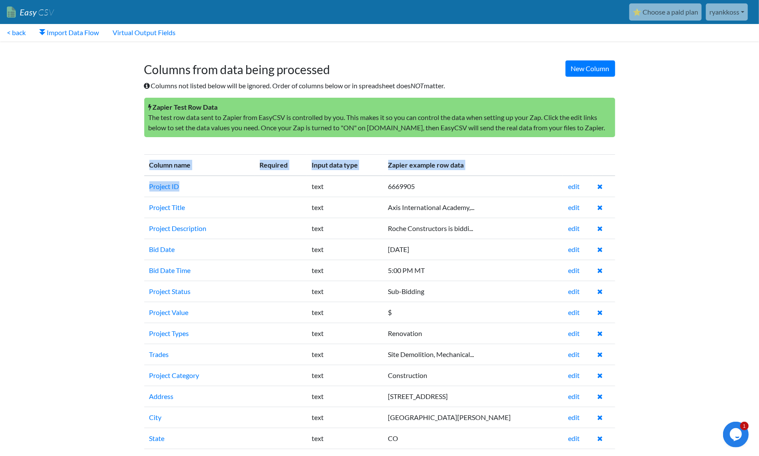
drag, startPoint x: 197, startPoint y: 186, endPoint x: 129, endPoint y: 180, distance: 67.9
click at [129, 180] on body "Easy CSV ⭐ Choose a paid plan ryankkoss Ryankkoss All Flows All CSV Generators …" at bounding box center [379, 284] width 759 height 569
click at [137, 183] on div "Column name Required Input data type Zapier example row data Project ID text 66…" at bounding box center [380, 357] width 488 height 423
drag, startPoint x: 141, startPoint y: 183, endPoint x: 196, endPoint y: 186, distance: 54.5
click at [192, 186] on div "Column name Required Input data type Zapier example row data Project ID text 66…" at bounding box center [380, 357] width 488 height 423
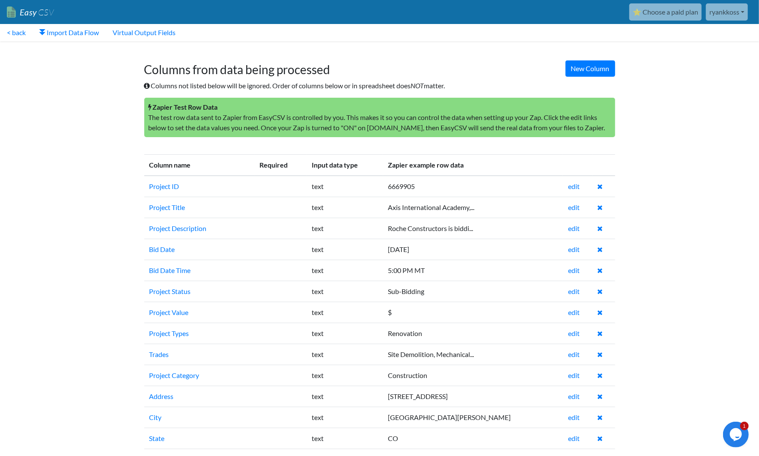
click at [275, 176] on td at bounding box center [281, 186] width 52 height 21
drag, startPoint x: 215, startPoint y: 182, endPoint x: 144, endPoint y: 185, distance: 70.7
click at [144, 185] on td "Project ID" at bounding box center [199, 186] width 110 height 21
copy link "Project ID"
click at [15, 33] on link "< back" at bounding box center [16, 32] width 33 height 17
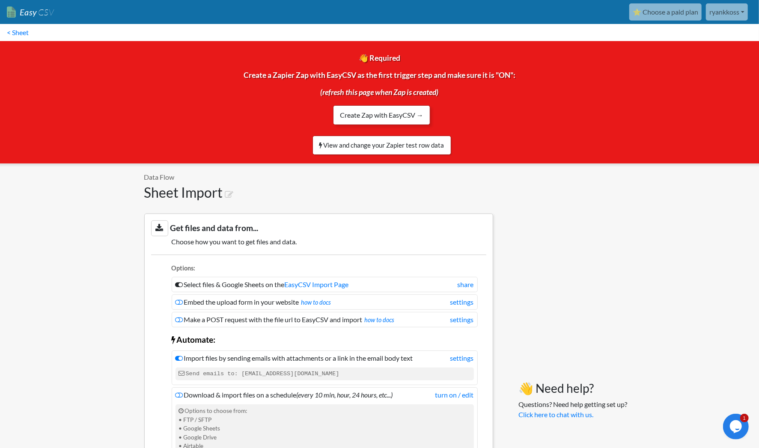
click at [380, 122] on link "Create Zap with EasyCSV →" at bounding box center [381, 115] width 97 height 20
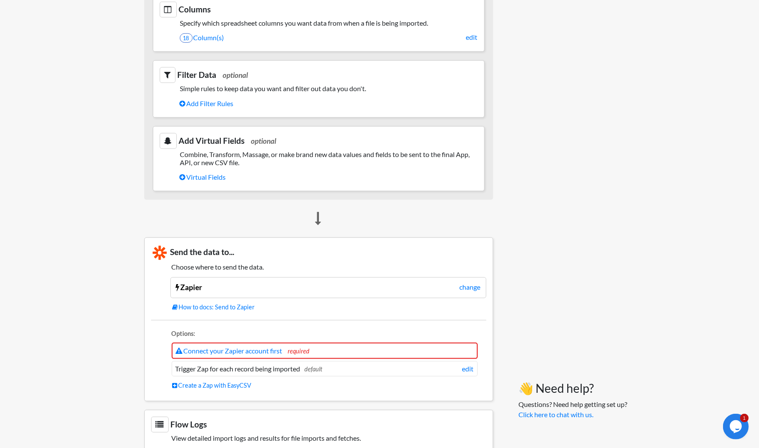
scroll to position [589, 0]
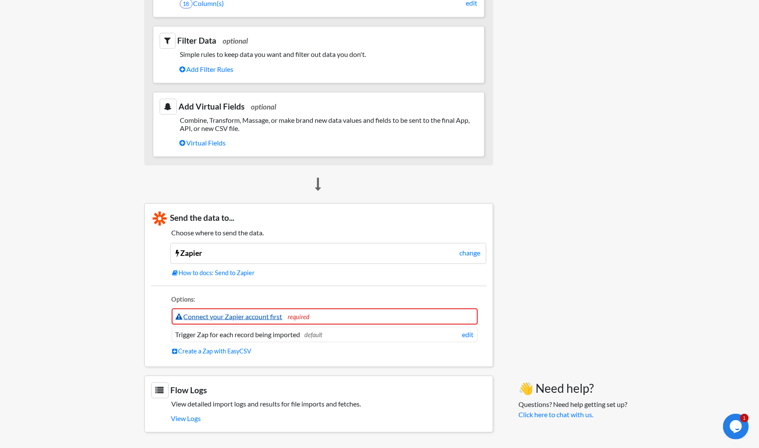
click at [260, 315] on link "Connect your Zapier account first" at bounding box center [229, 317] width 107 height 8
click at [469, 258] on link "change" at bounding box center [470, 253] width 21 height 10
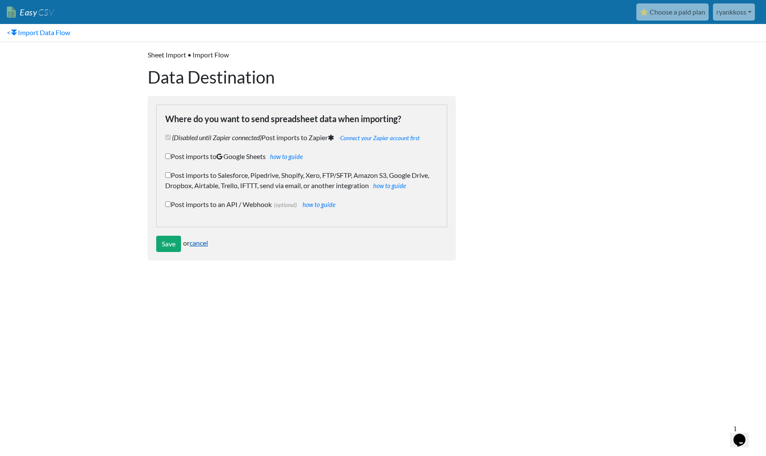
click at [200, 243] on link "cancel" at bounding box center [199, 242] width 18 height 8
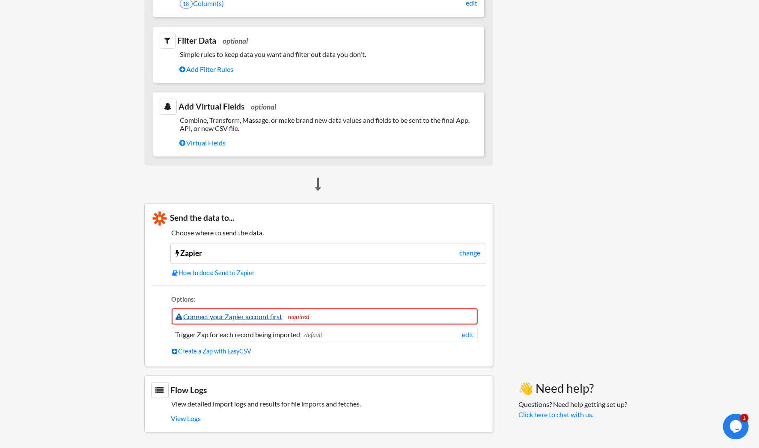
click at [250, 317] on link "Connect your Zapier account first" at bounding box center [229, 317] width 107 height 8
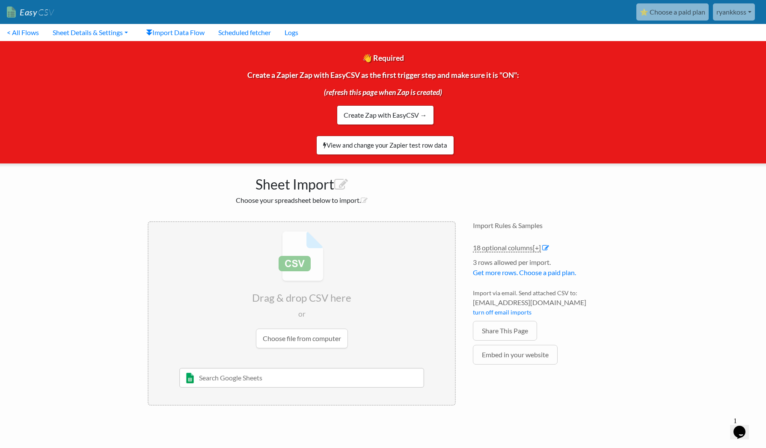
click at [727, 12] on link "ryankkoss" at bounding box center [734, 11] width 42 height 17
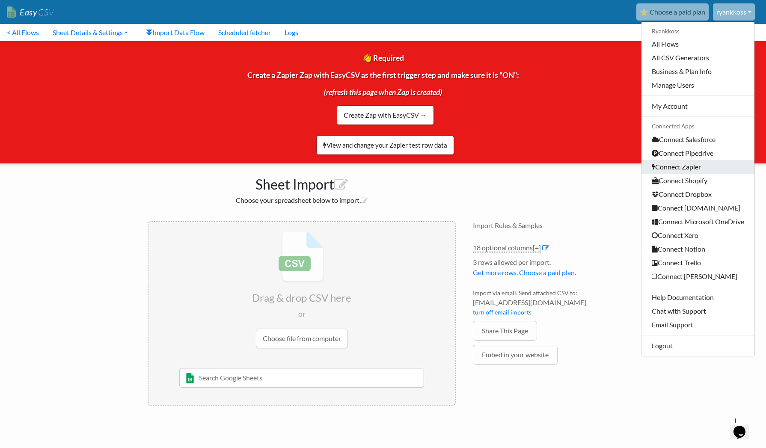
click at [686, 167] on link "Connect Zapier" at bounding box center [698, 167] width 113 height 14
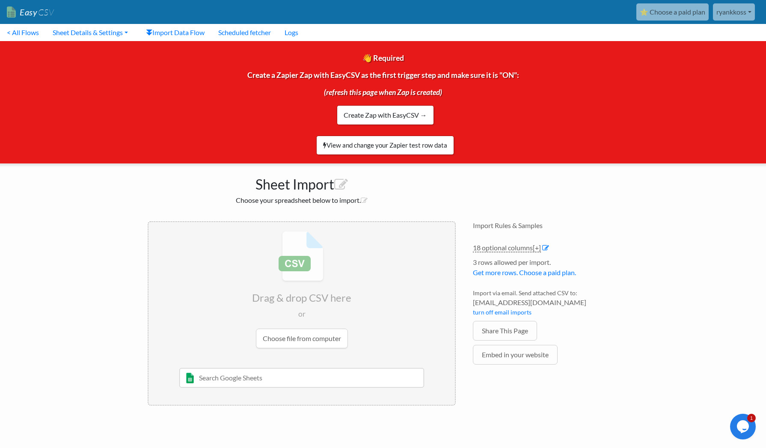
click at [271, 379] on input "text" at bounding box center [301, 378] width 245 height 20
click at [281, 343] on input "file" at bounding box center [302, 289] width 307 height 135
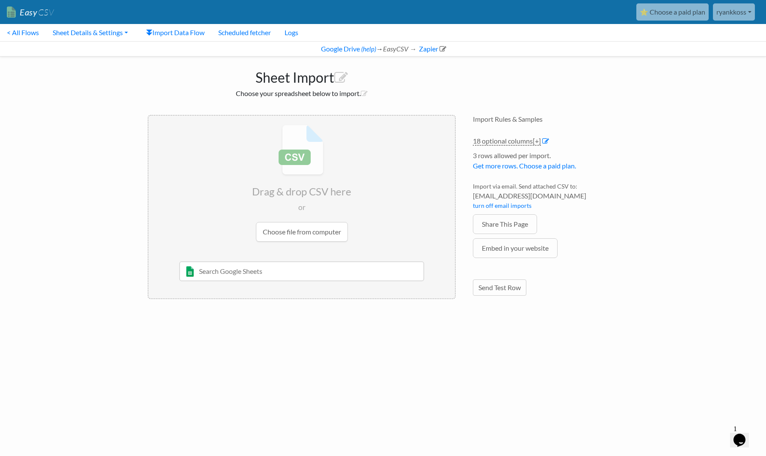
click at [315, 228] on input "file" at bounding box center [302, 183] width 307 height 135
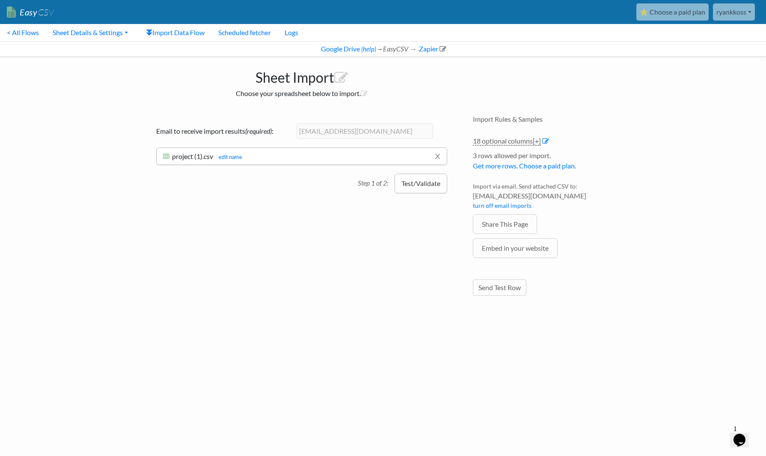
click at [424, 183] on button "Test/Validate" at bounding box center [421, 183] width 53 height 20
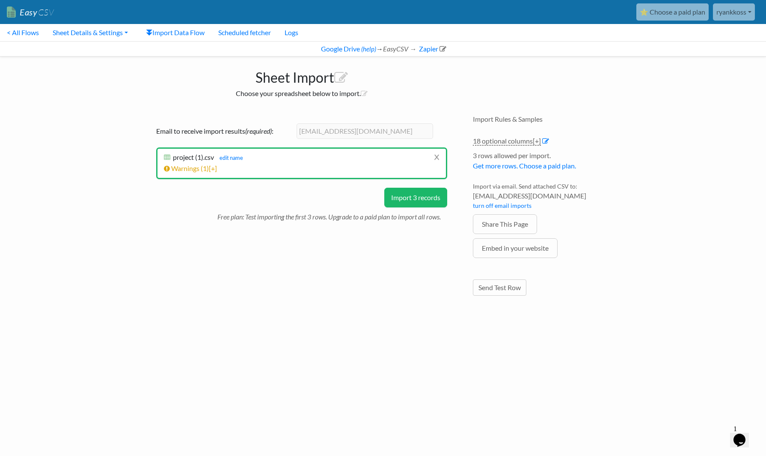
click at [414, 196] on button "Import 3 records" at bounding box center [416, 198] width 63 height 20
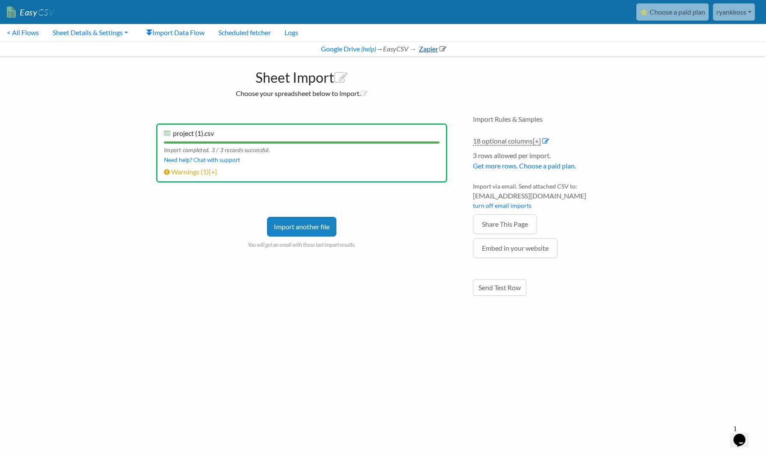
click at [423, 50] on link "Zapier" at bounding box center [432, 49] width 29 height 8
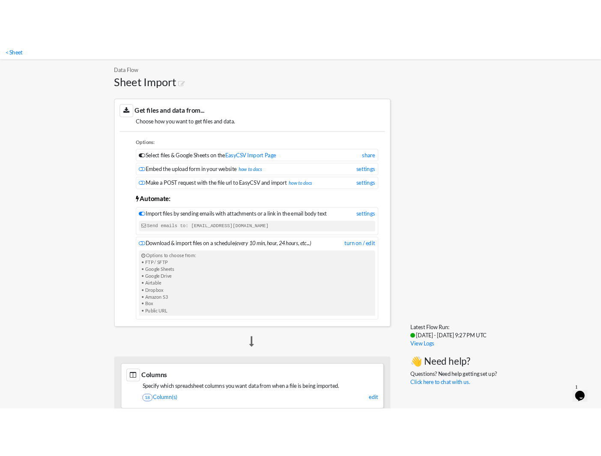
scroll to position [48, 0]
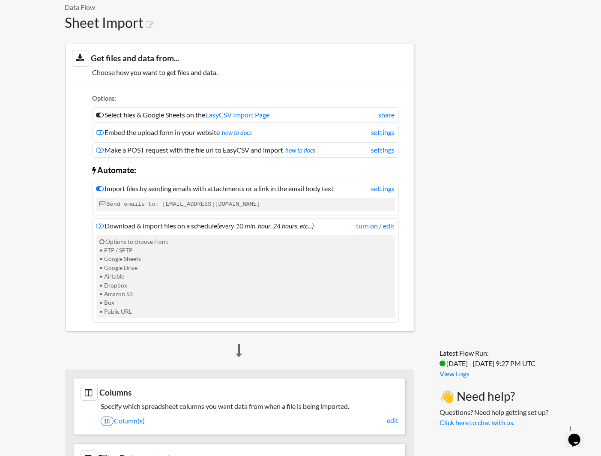
click at [47, 152] on body "Easy CSV ⭐ Choose a paid plan ryankkoss Ryankkoss All Flows All CSV Generators …" at bounding box center [300, 461] width 601 height 1019
click at [241, 116] on link "EasyCSV Import Page" at bounding box center [238, 114] width 64 height 8
